Goal: Information Seeking & Learning: Learn about a topic

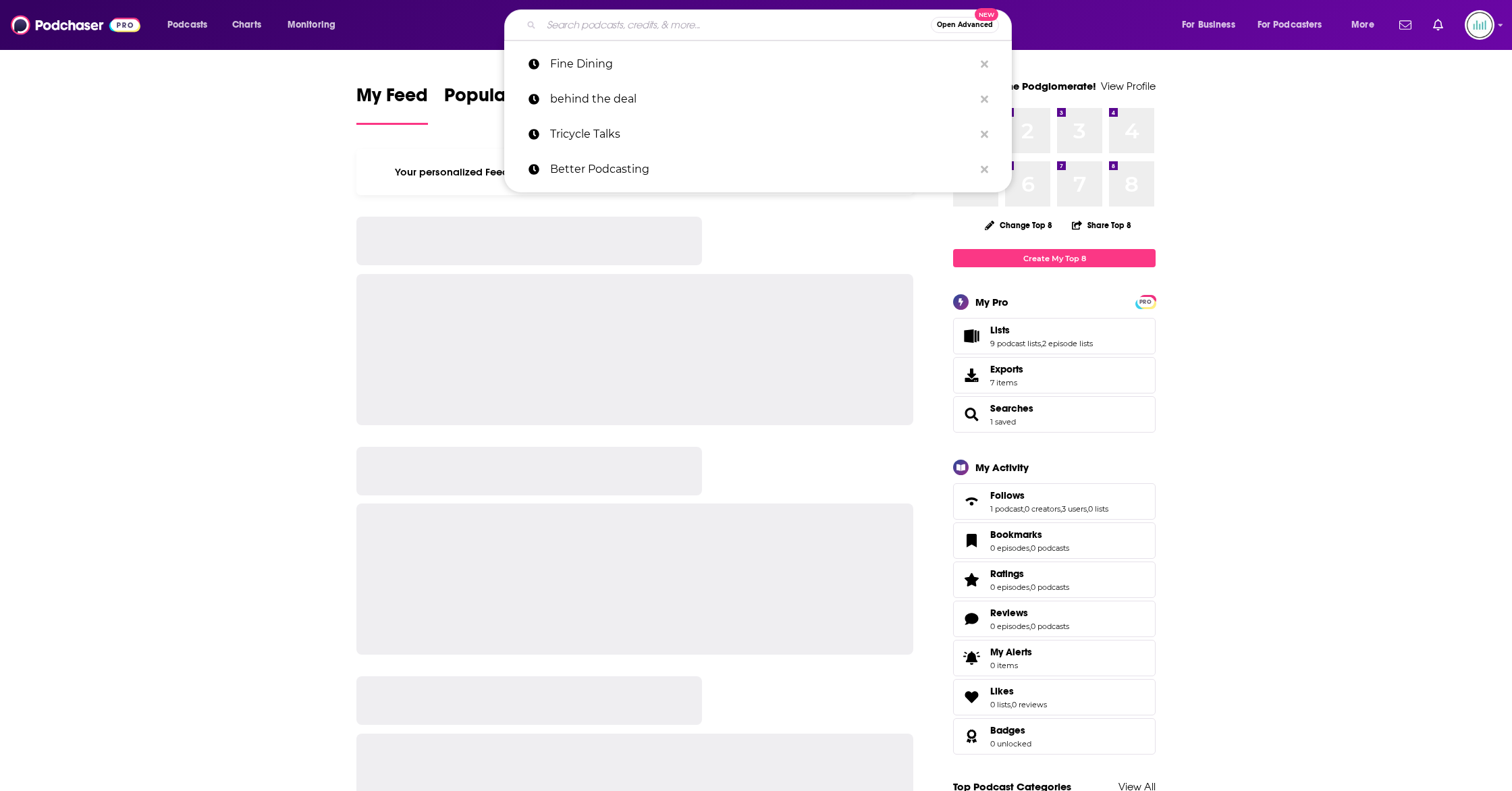
click at [652, 25] on input "Search podcasts, credits, & more..." at bounding box center [736, 24] width 390 height 22
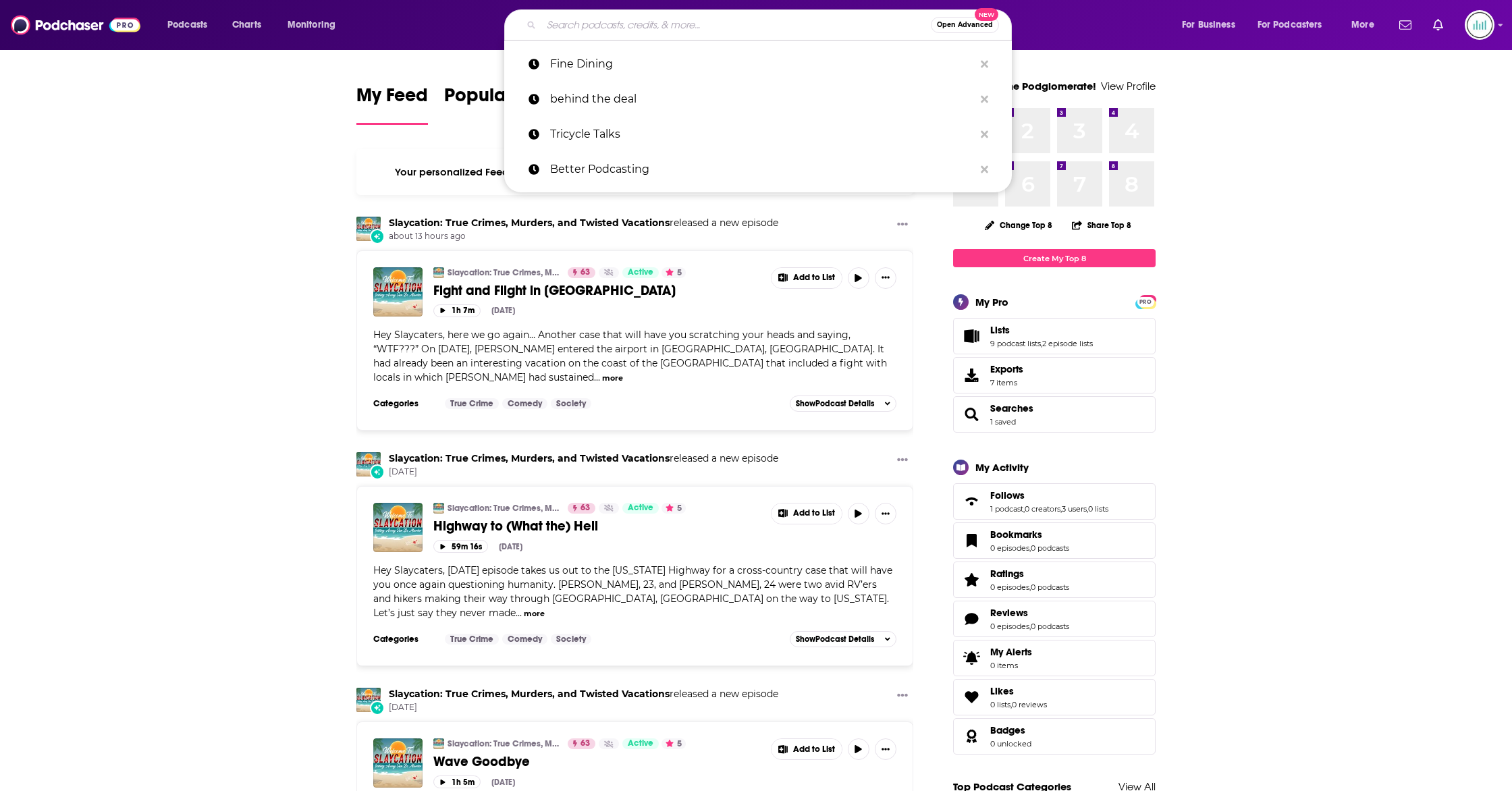
paste input "Develop This: Economic and Community Development"
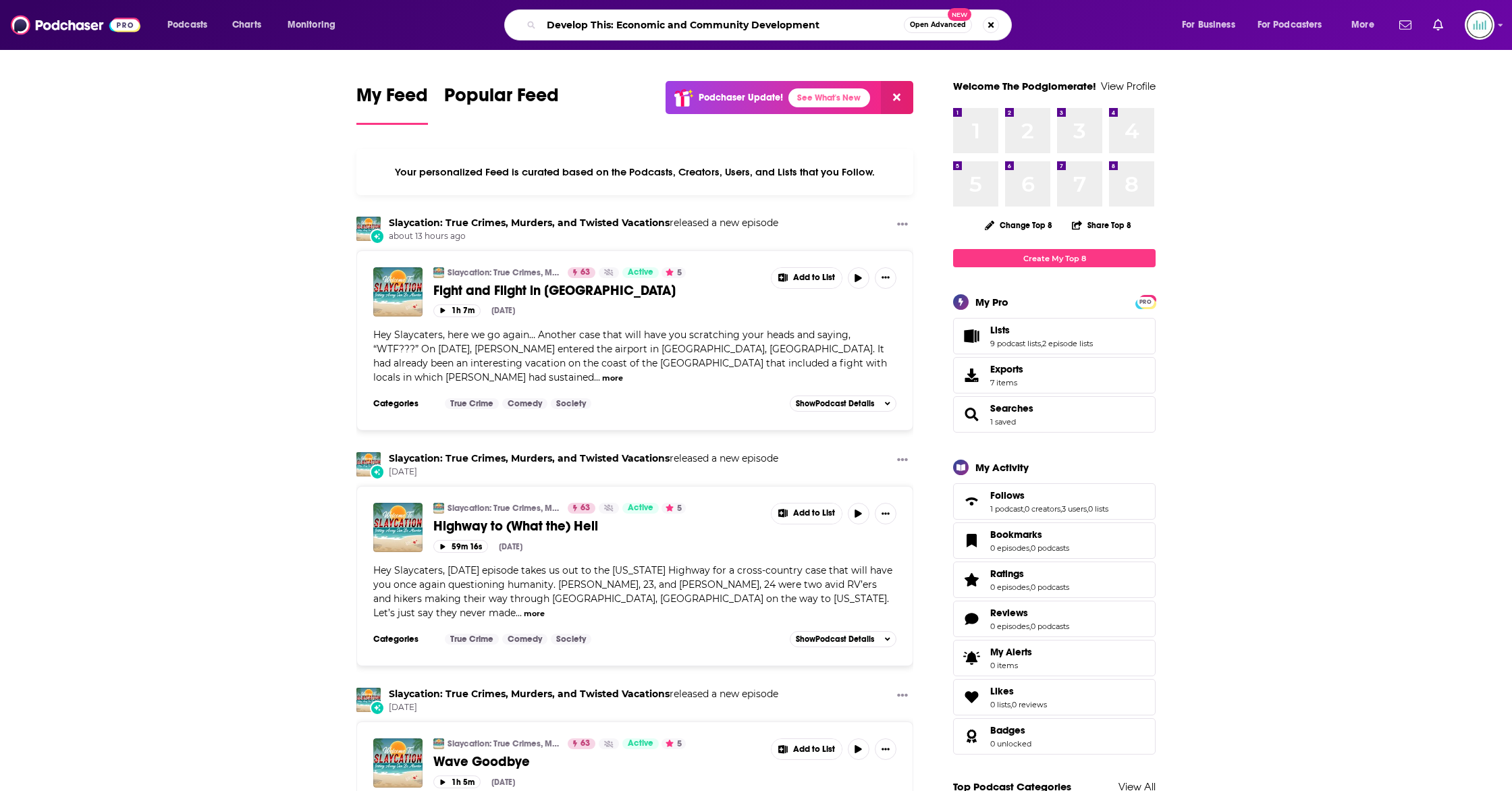
type input "Develop This: Economic and Community Development"
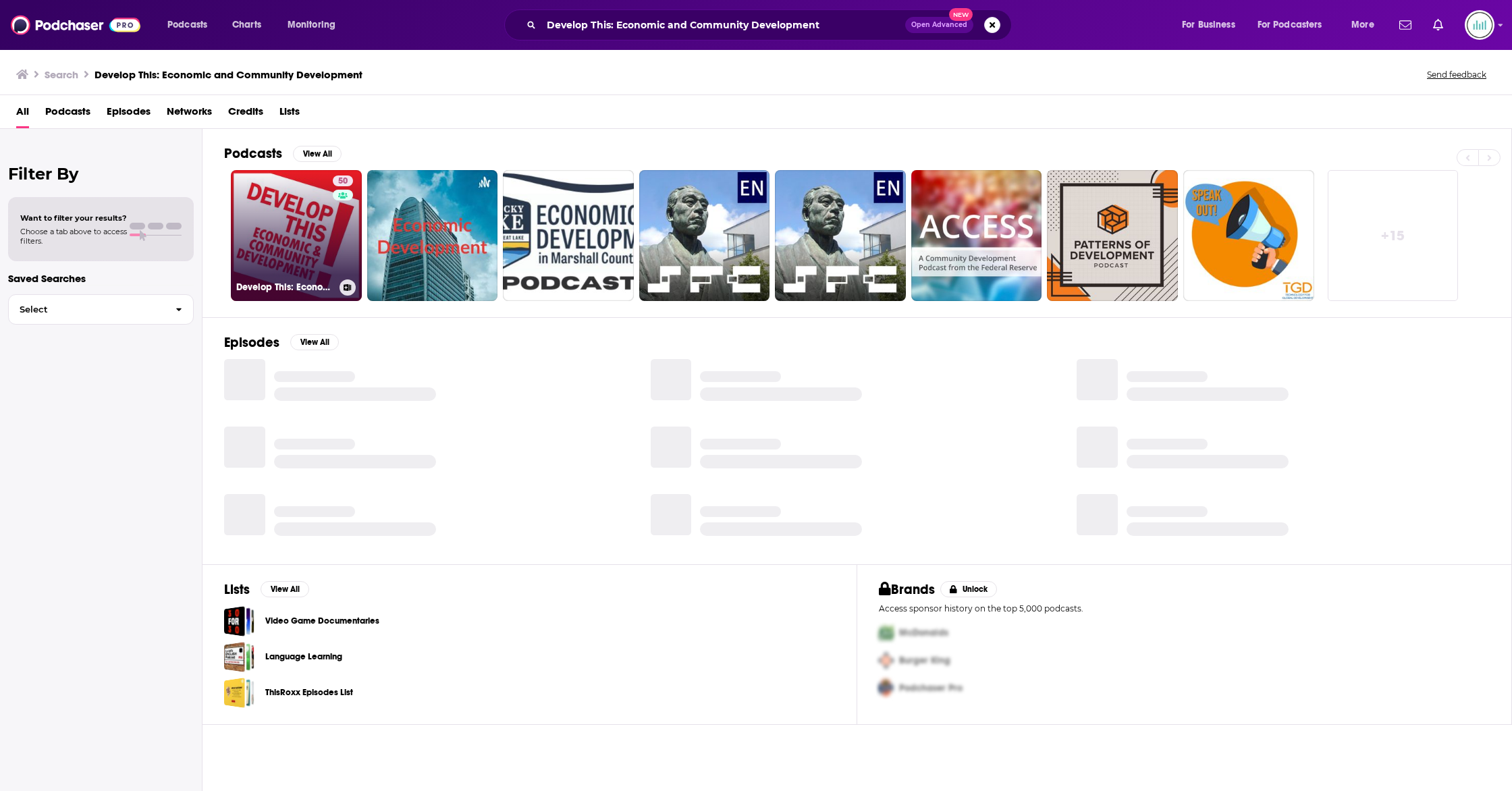
click at [269, 215] on link "50 Develop This: Economic and Community Development" at bounding box center [296, 236] width 131 height 131
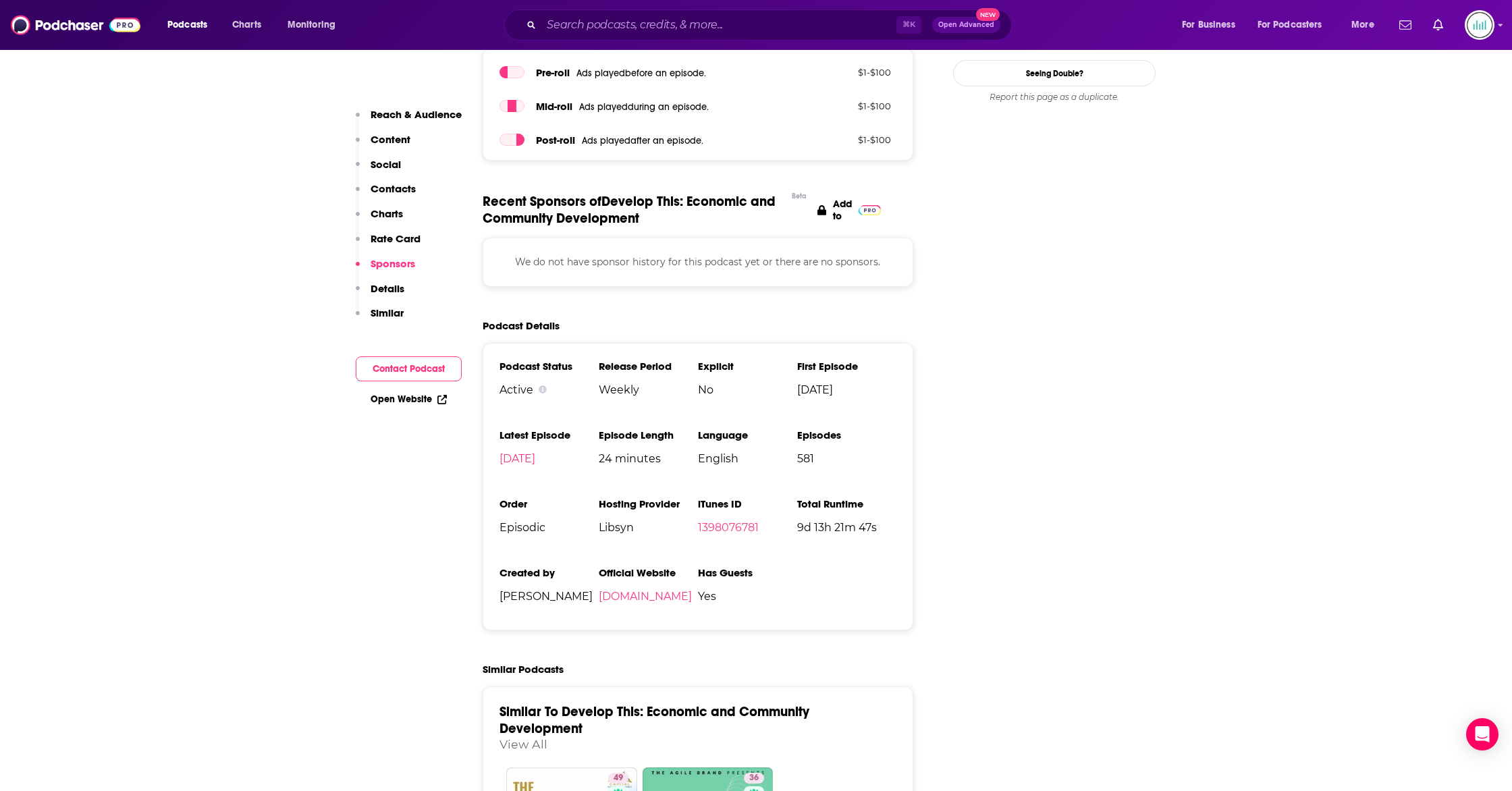
scroll to position [1471, 0]
